Goal: Information Seeking & Learning: Learn about a topic

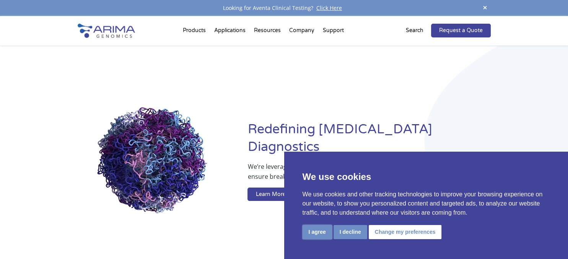
click at [322, 229] on button "I agree" at bounding box center [317, 232] width 29 height 14
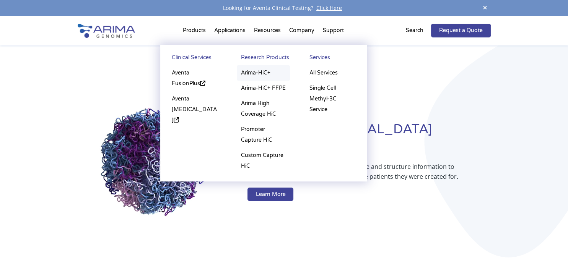
click at [261, 72] on link "Arima-HiC+" at bounding box center [263, 72] width 53 height 15
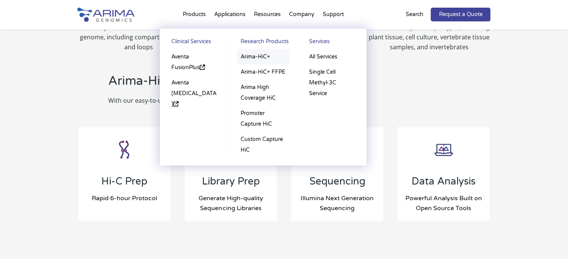
click at [262, 55] on link "Arima-HiC+" at bounding box center [263, 56] width 53 height 15
click at [256, 54] on link "Arima-HiC+" at bounding box center [263, 56] width 53 height 15
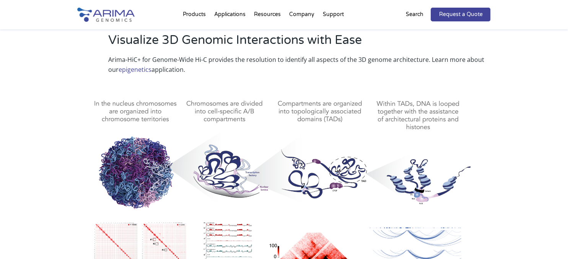
scroll to position [444, 0]
